Goal: Navigation & Orientation: Find specific page/section

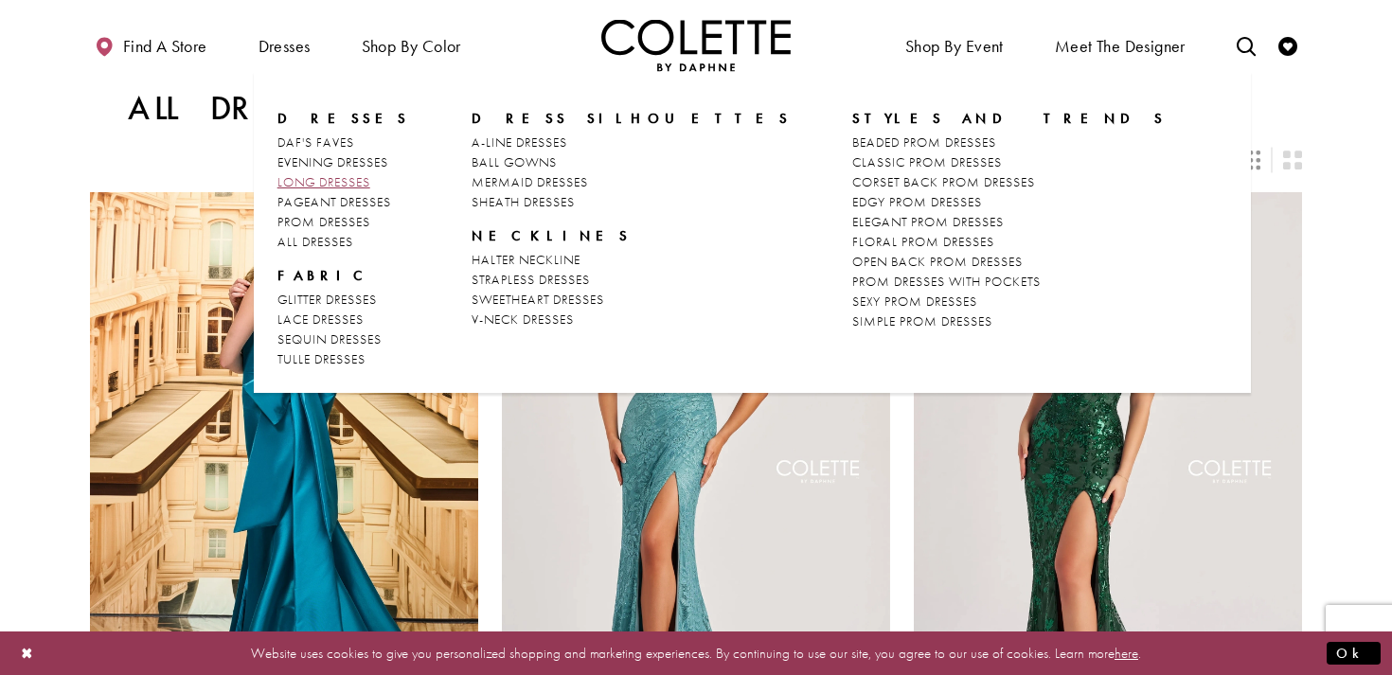
click at [312, 184] on span "LONG DRESSES" at bounding box center [323, 181] width 93 height 17
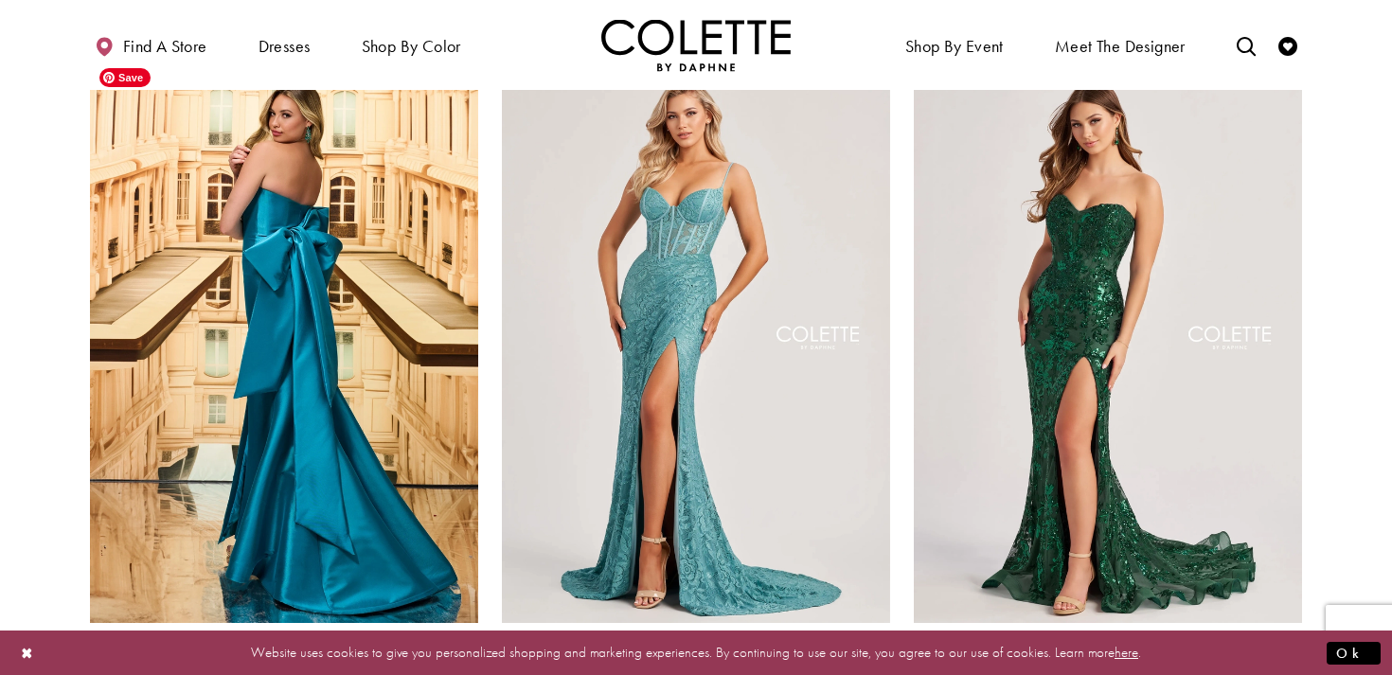
scroll to position [20, 0]
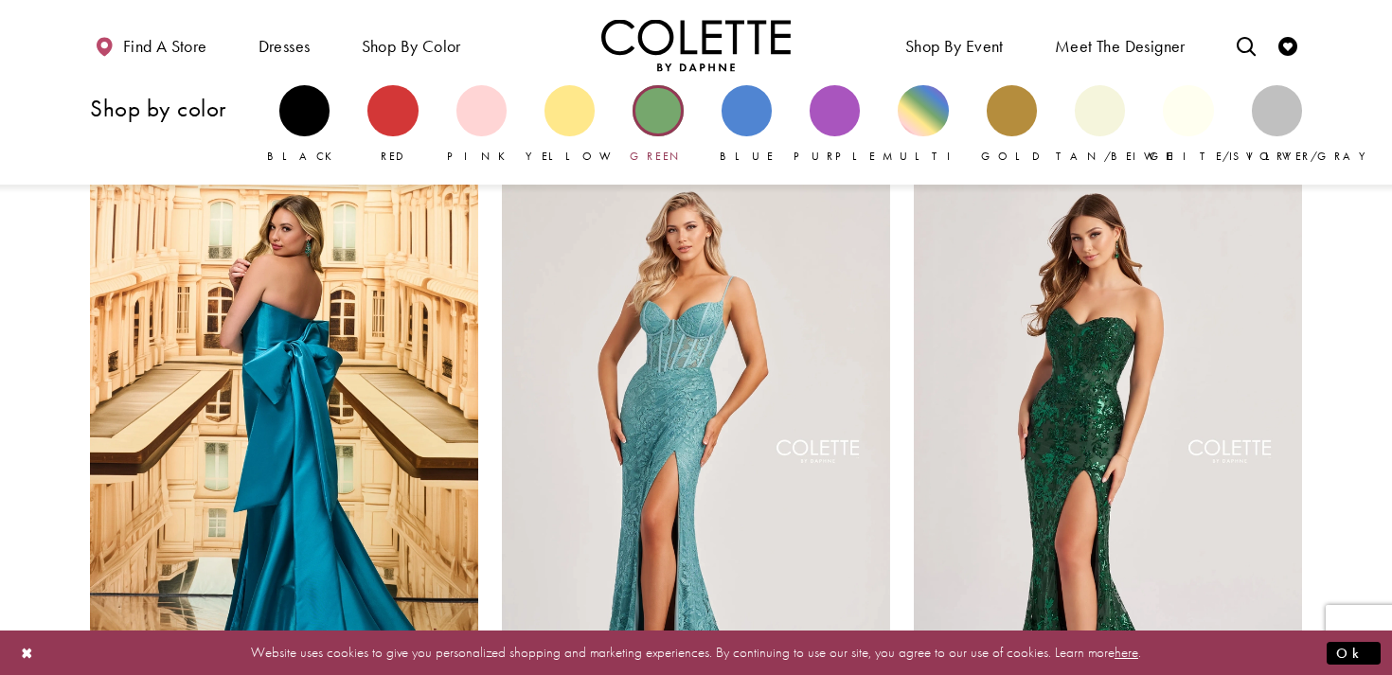
click at [655, 118] on div "Primary block" at bounding box center [658, 110] width 50 height 50
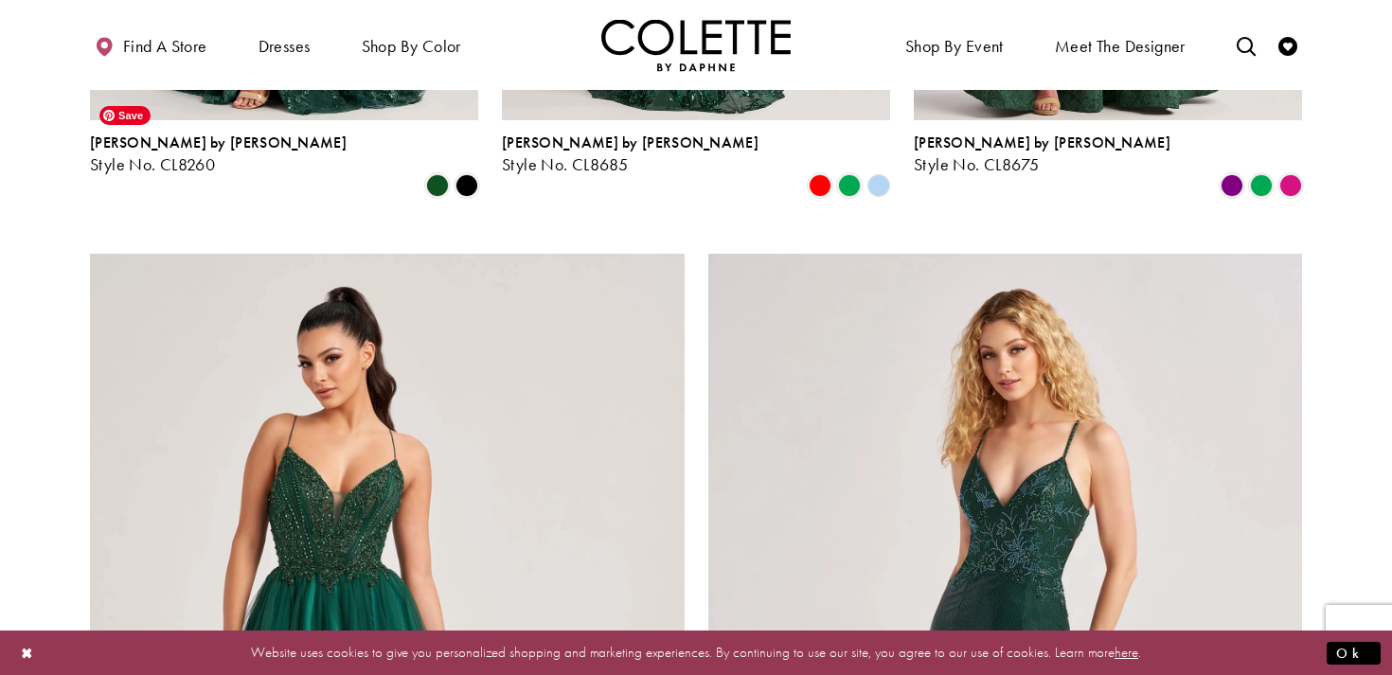
scroll to position [3354, 0]
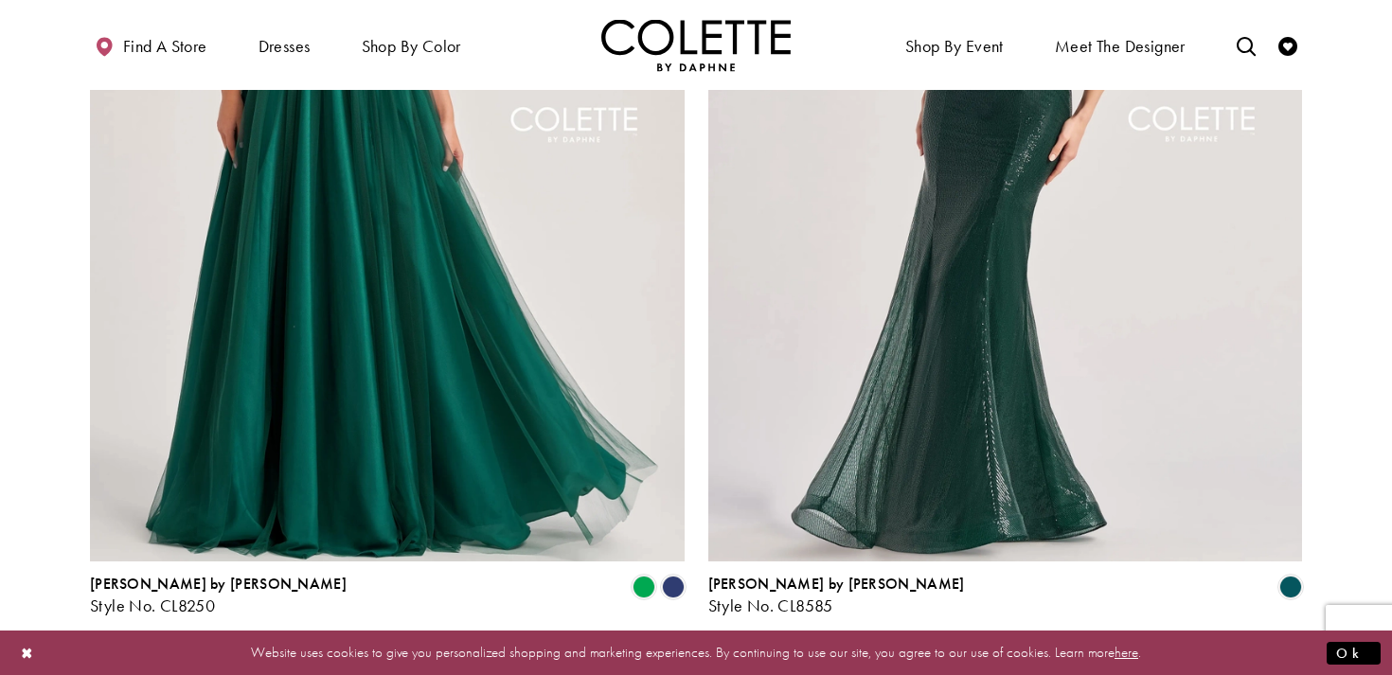
click at [723, 656] on span "2" at bounding box center [719, 666] width 9 height 20
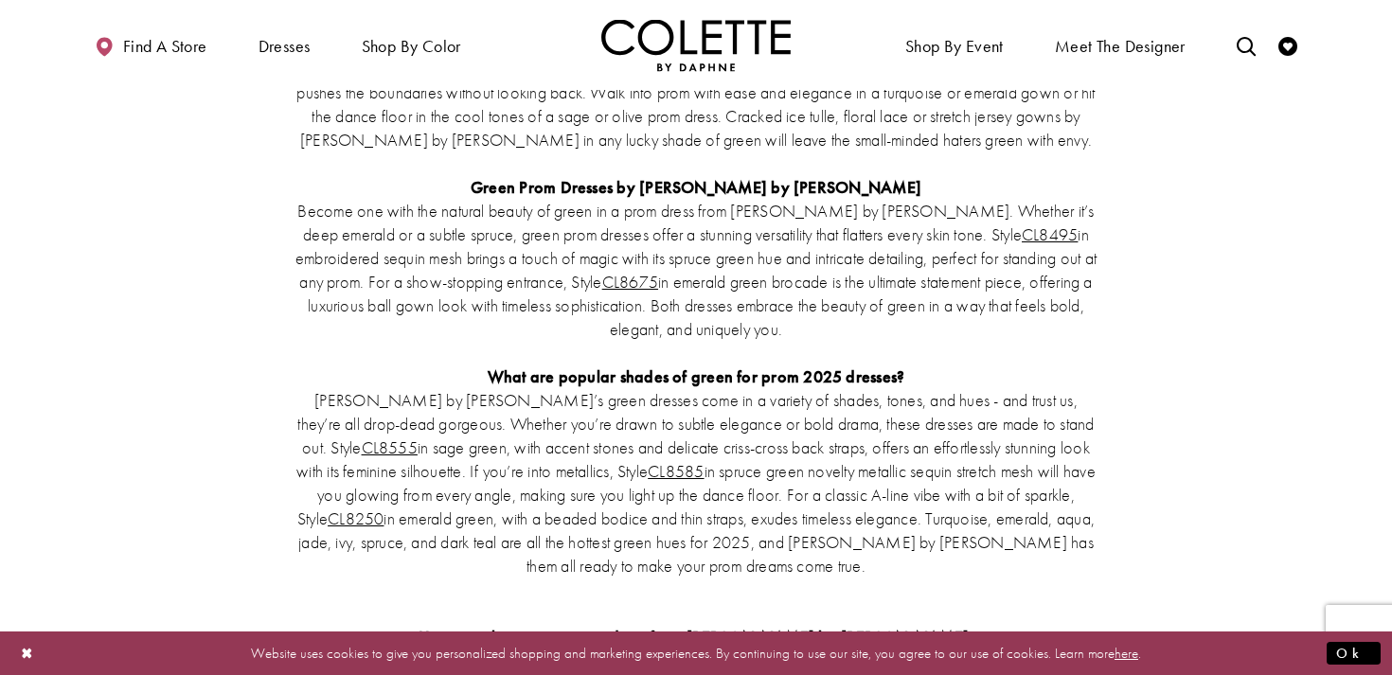
scroll to position [1307, 0]
